Goal: Task Accomplishment & Management: Use online tool/utility

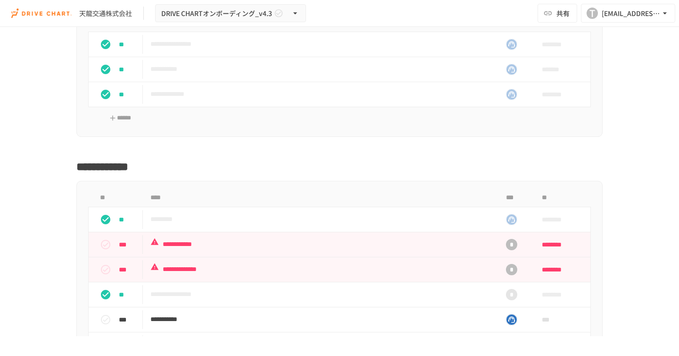
scroll to position [4772, 0]
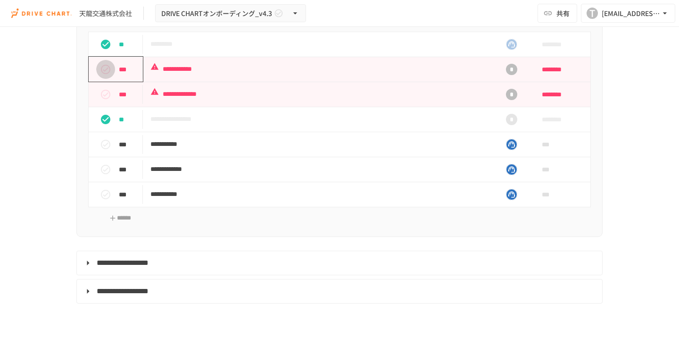
click at [104, 74] on icon "status" at bounding box center [105, 69] width 9 height 9
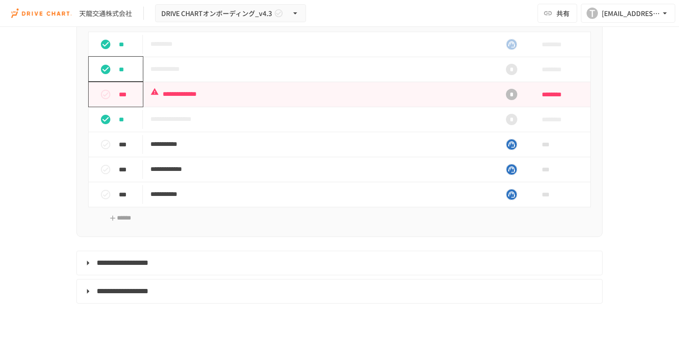
click at [104, 99] on icon "status" at bounding box center [105, 94] width 9 height 9
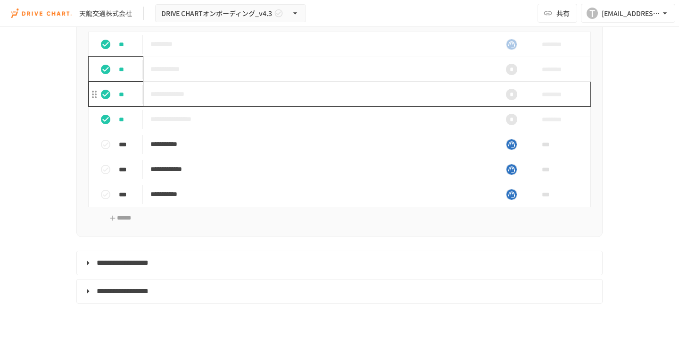
click at [254, 107] on td "**********" at bounding box center [320, 94] width 354 height 25
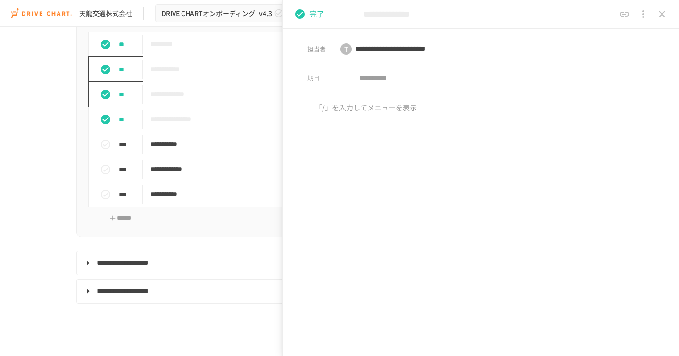
click at [662, 12] on icon "close drawer" at bounding box center [661, 13] width 11 height 11
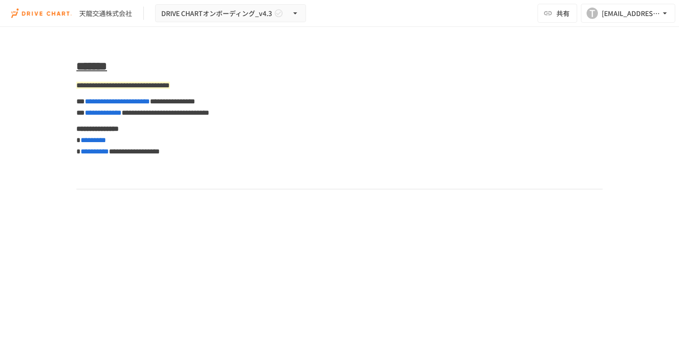
scroll to position [5083, 0]
